Goal: Understand process/instructions

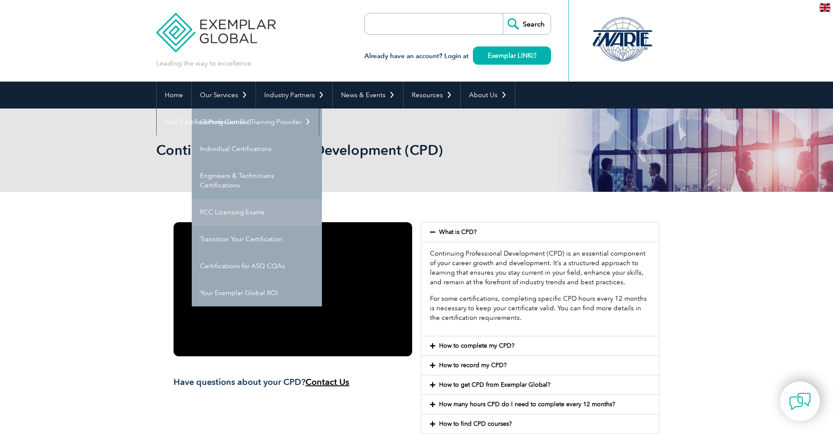
click at [237, 212] on link "FCC Licensing Exams" at bounding box center [257, 212] width 130 height 27
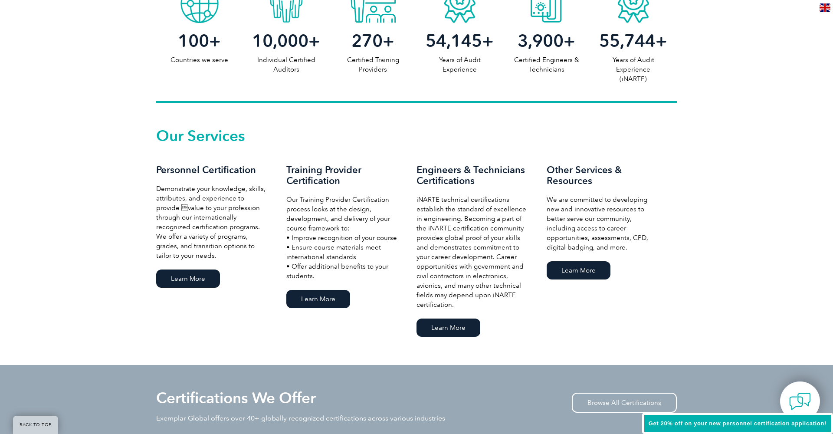
scroll to position [498, 0]
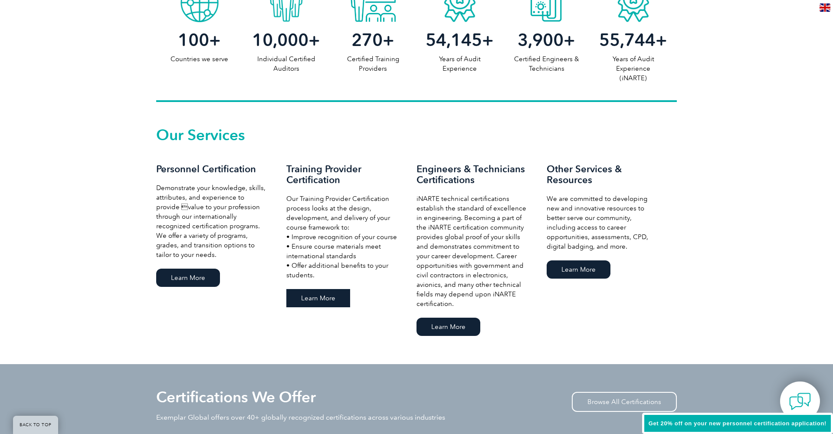
click at [311, 295] on link "Learn More" at bounding box center [318, 298] width 64 height 18
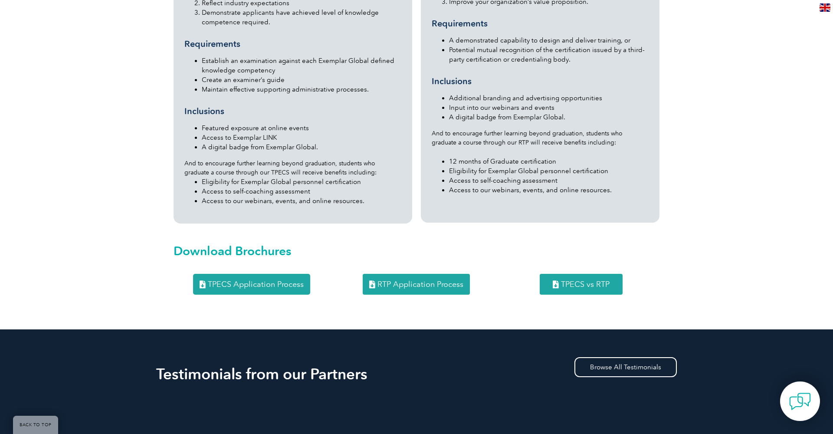
scroll to position [841, 0]
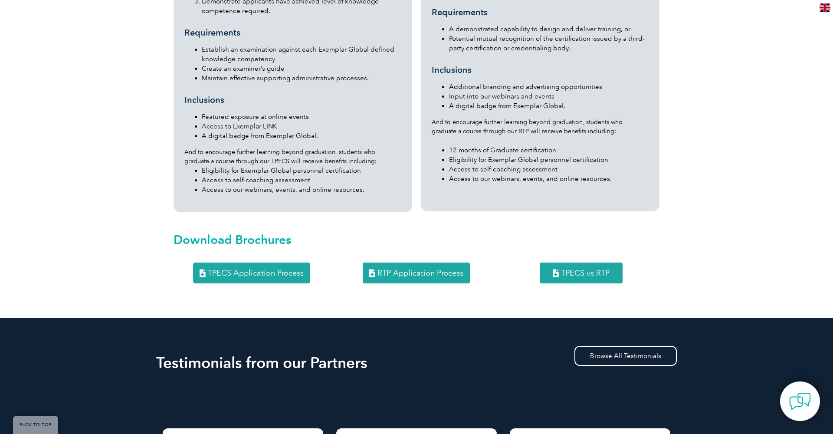
click at [289, 269] on span "TPECS Application Process" at bounding box center [256, 273] width 96 height 8
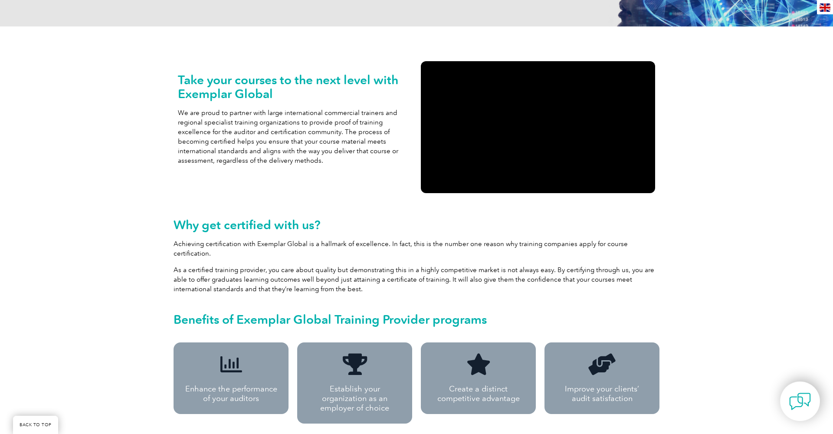
scroll to position [43, 0]
